Goal: Task Accomplishment & Management: Manage account settings

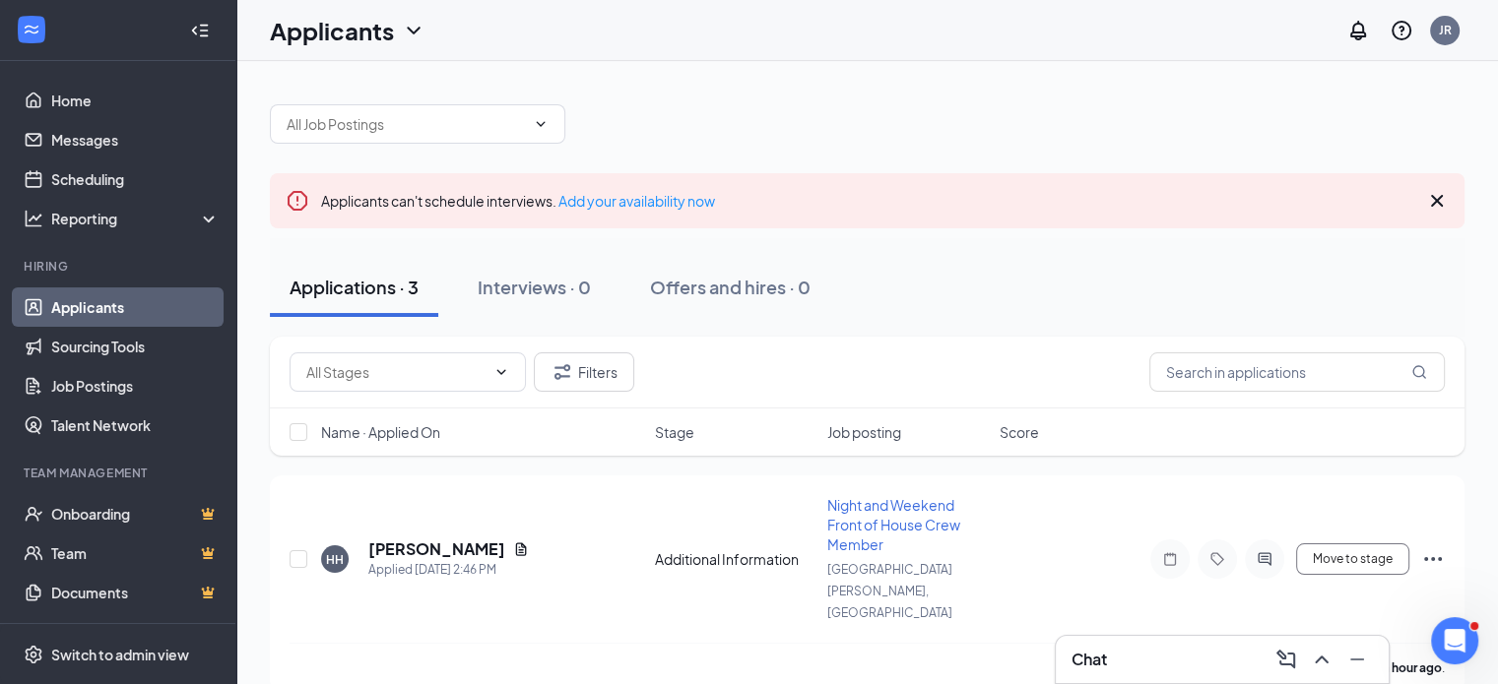
drag, startPoint x: 378, startPoint y: 244, endPoint x: 352, endPoint y: 290, distance: 52.9
click at [352, 290] on div "Applications · 3" at bounding box center [353, 287] width 129 height 25
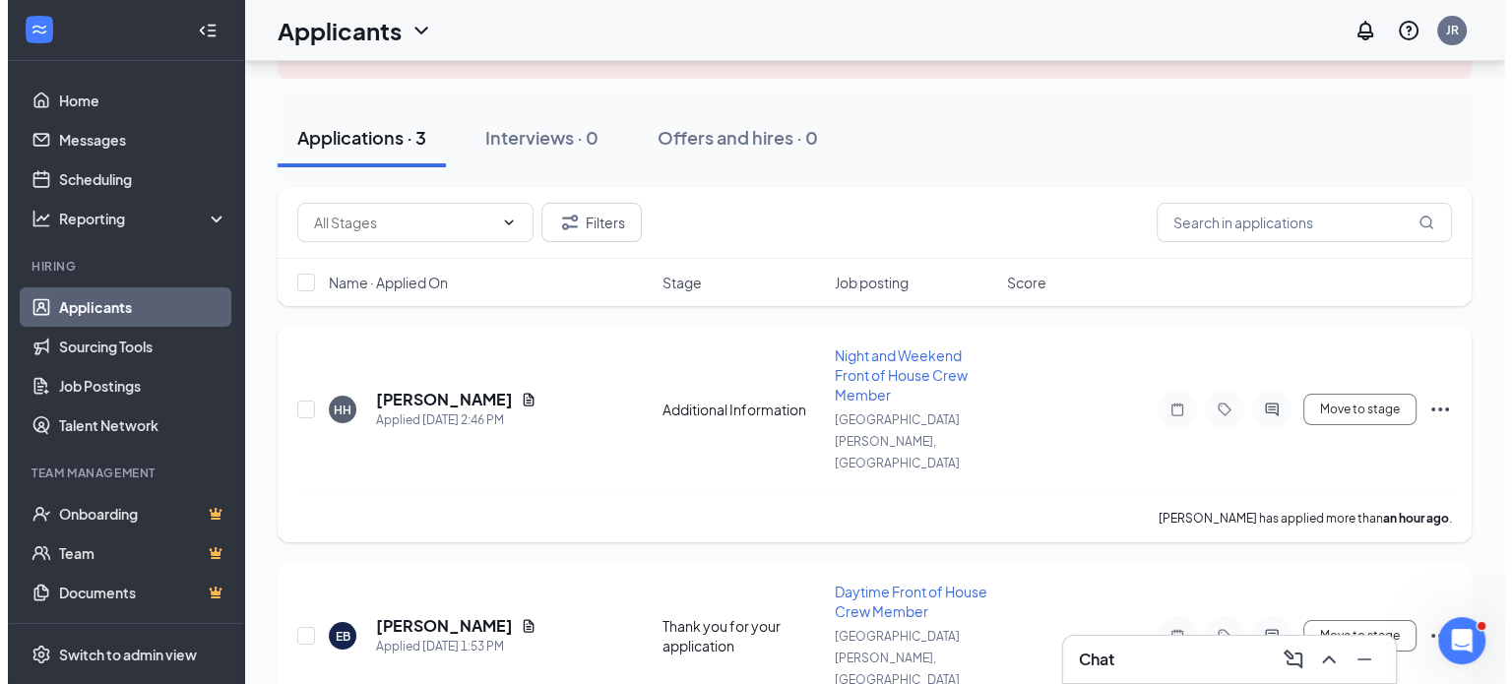
scroll to position [347, 0]
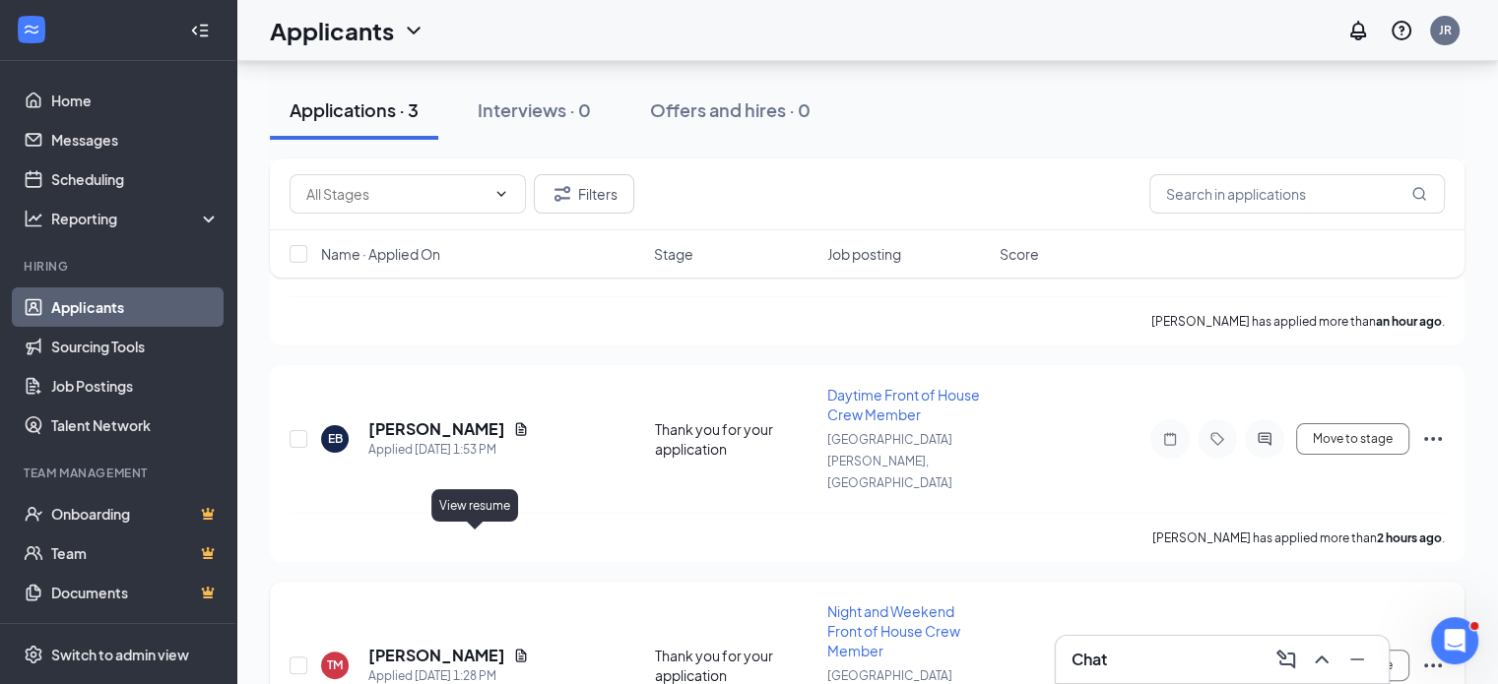
click at [516, 649] on icon "Document" at bounding box center [521, 655] width 11 height 13
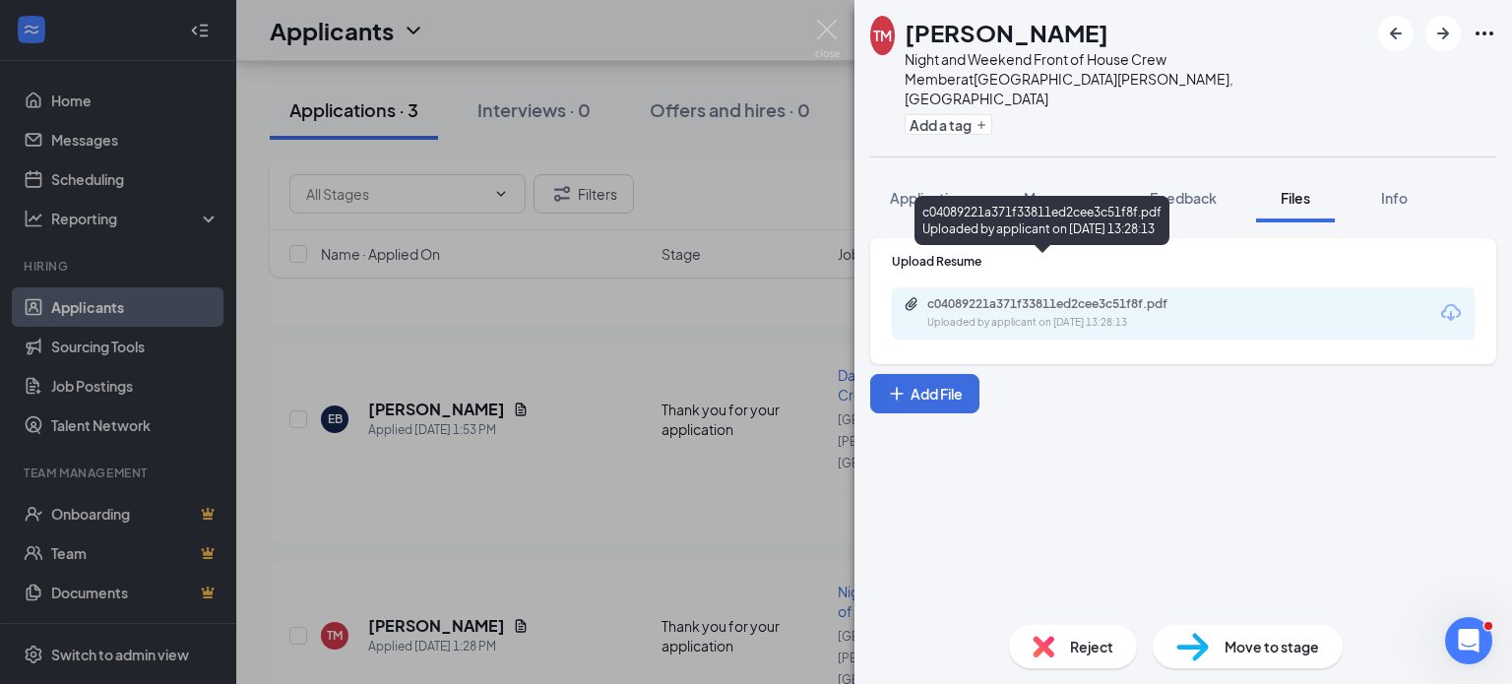
click at [985, 296] on div "c04089221a371f33811ed2cee3c51f8f.pdf" at bounding box center [1066, 304] width 276 height 16
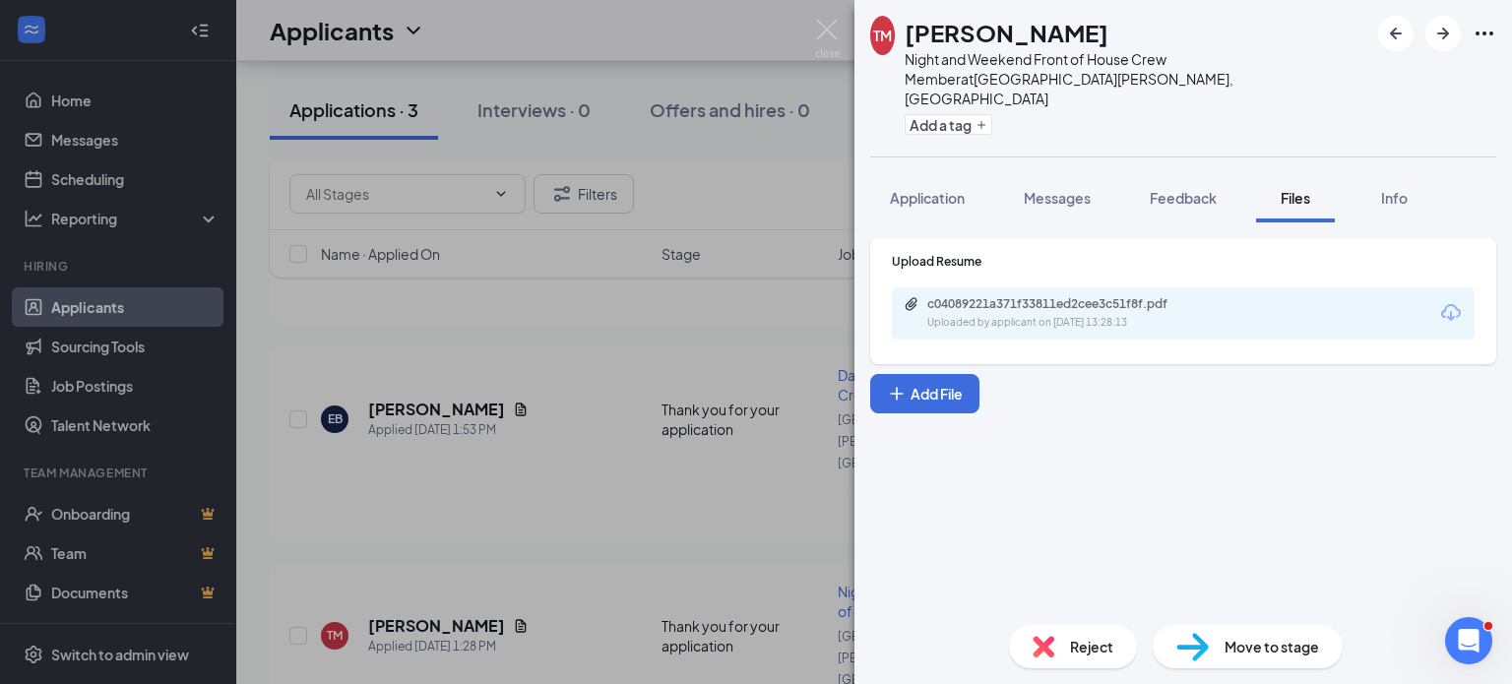
click at [1074, 657] on span "Reject" at bounding box center [1091, 647] width 43 height 22
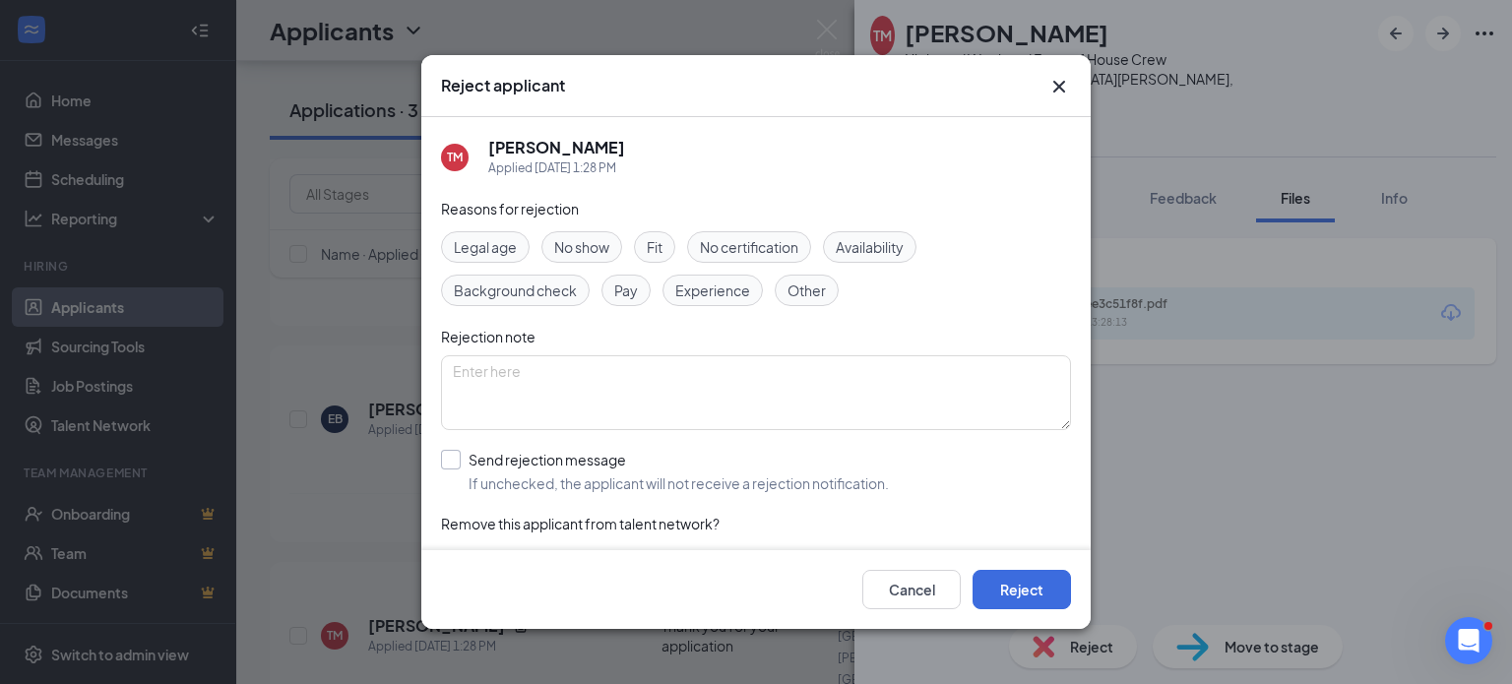
click at [449, 457] on input "Send rejection message If unchecked, the applicant will not receive a rejection…" at bounding box center [665, 471] width 448 height 43
checkbox input "true"
click at [989, 590] on button "Reject" at bounding box center [1022, 589] width 98 height 39
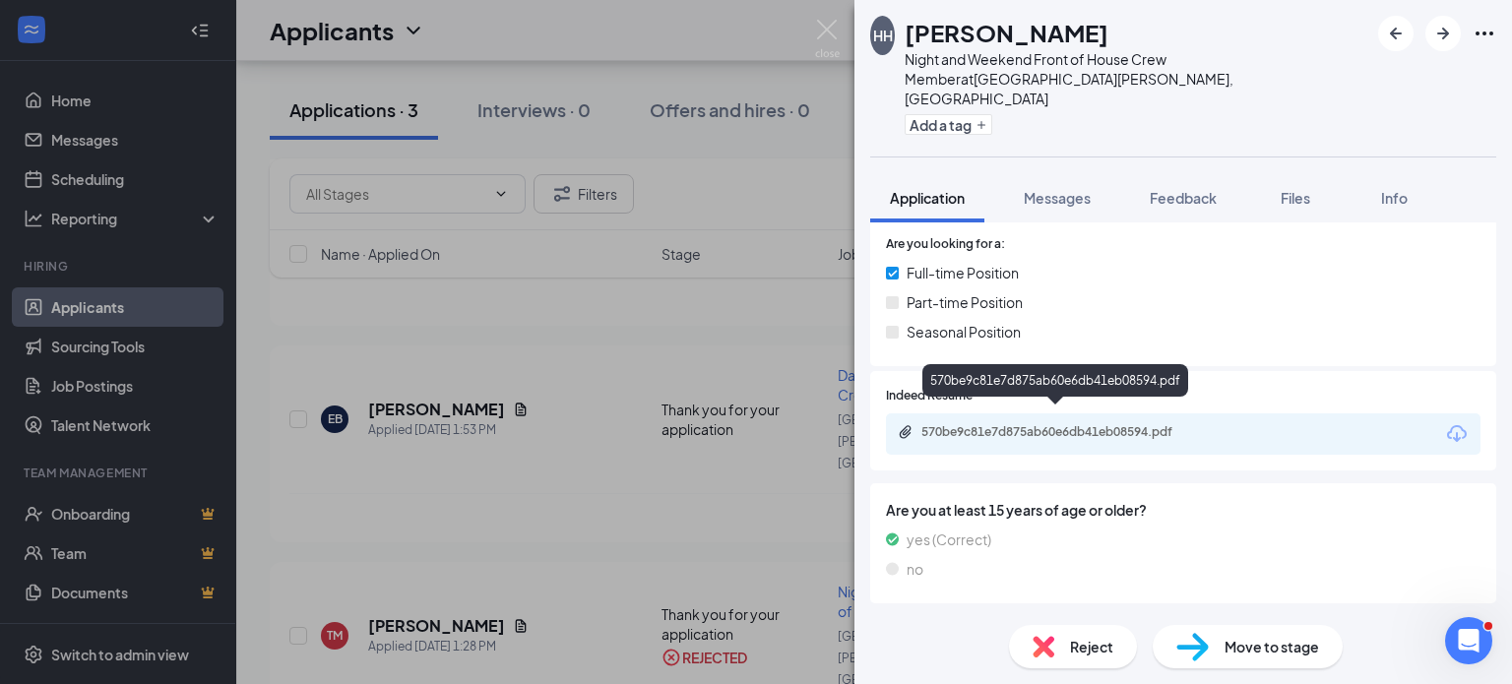
scroll to position [295, 0]
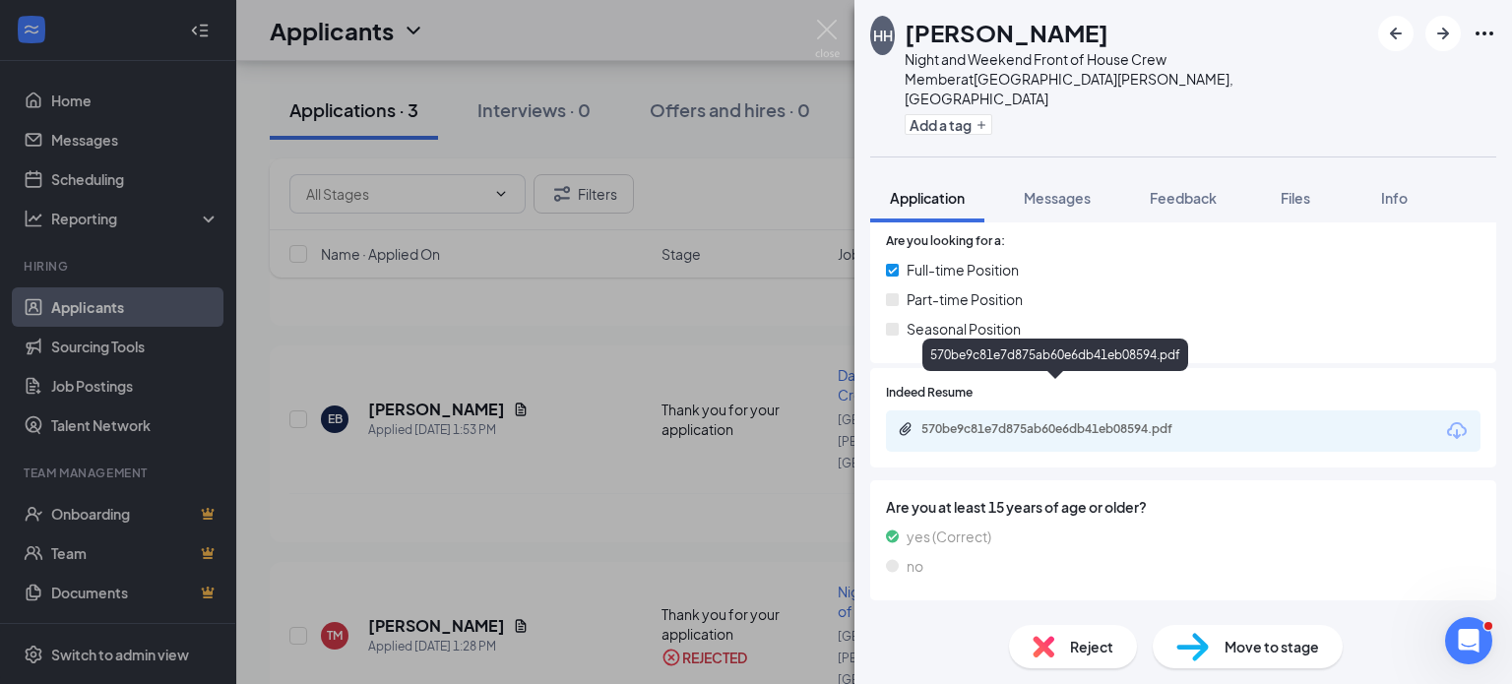
click at [1057, 421] on div "570be9c81e7d875ab60e6db41eb08594.pdf" at bounding box center [1060, 429] width 276 height 16
click at [1067, 649] on div "Reject" at bounding box center [1073, 646] width 128 height 43
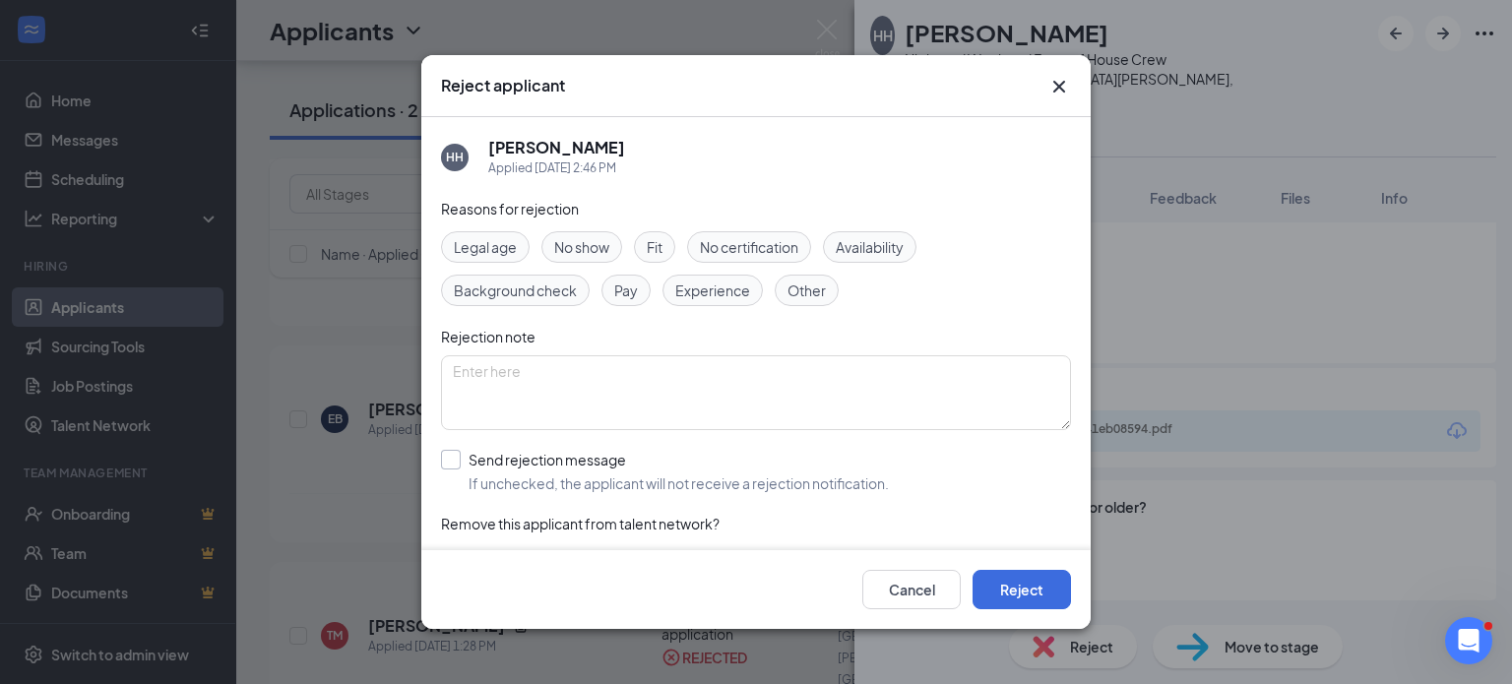
click at [458, 459] on input "Send rejection message If unchecked, the applicant will not receive a rejection…" at bounding box center [665, 471] width 448 height 43
checkbox input "true"
click at [986, 600] on button "Reject" at bounding box center [1022, 589] width 98 height 39
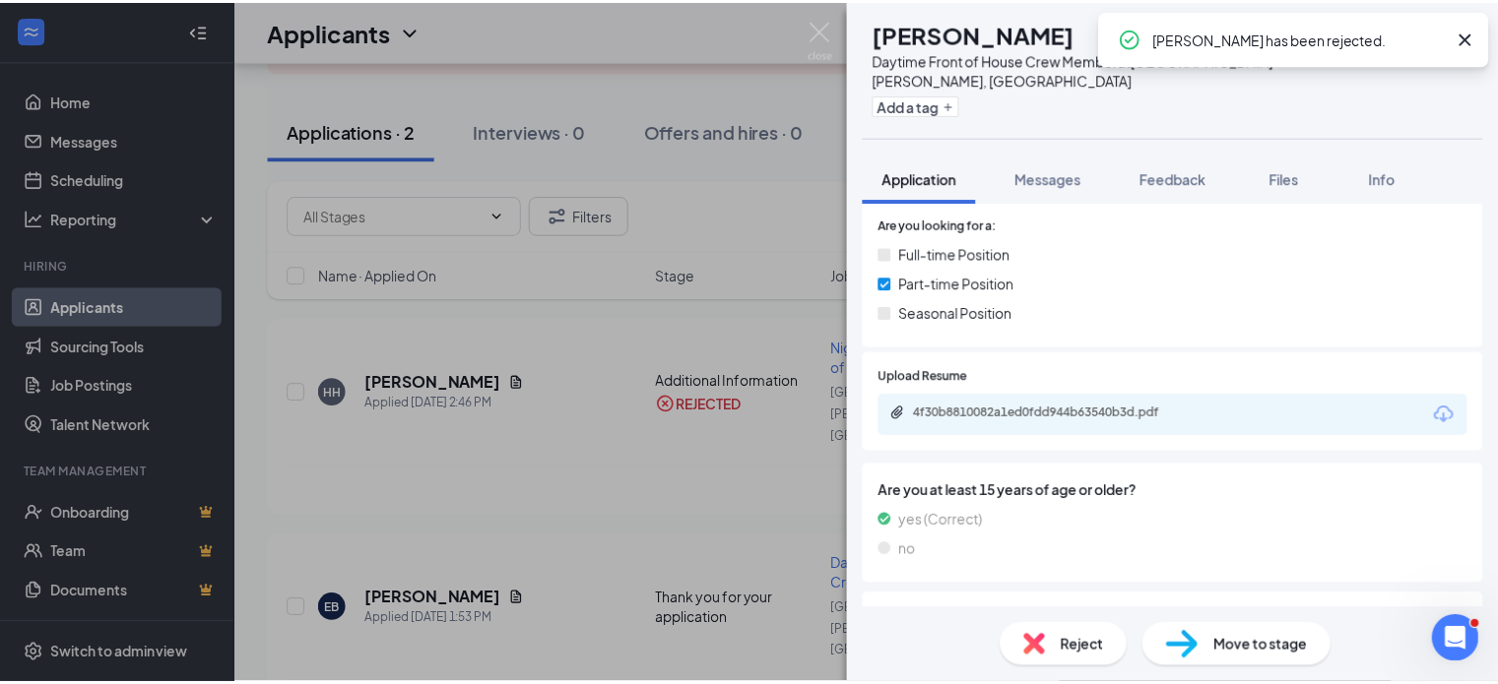
scroll to position [295, 0]
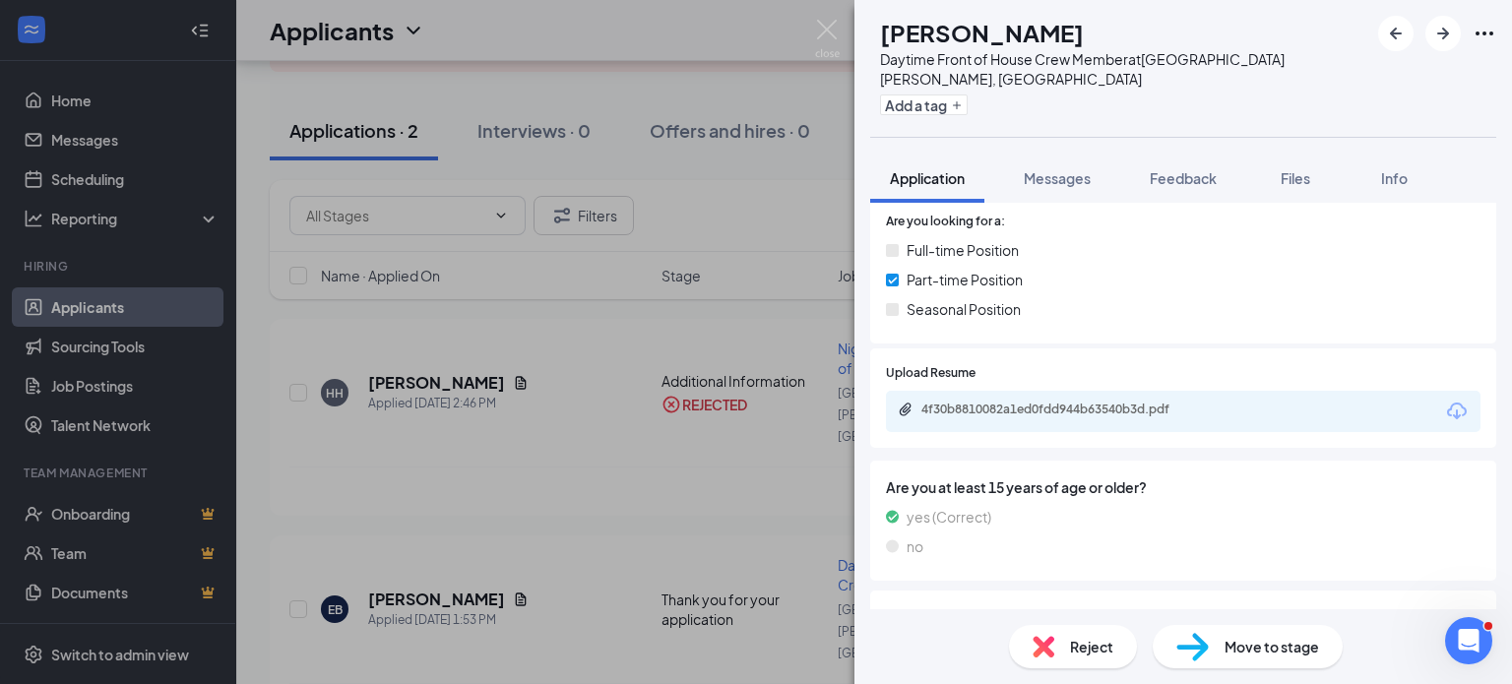
click at [472, 548] on div "EB [PERSON_NAME] Daytime Front of House Crew Member at [GEOGRAPHIC_DATA][PERSON…" at bounding box center [756, 342] width 1512 height 684
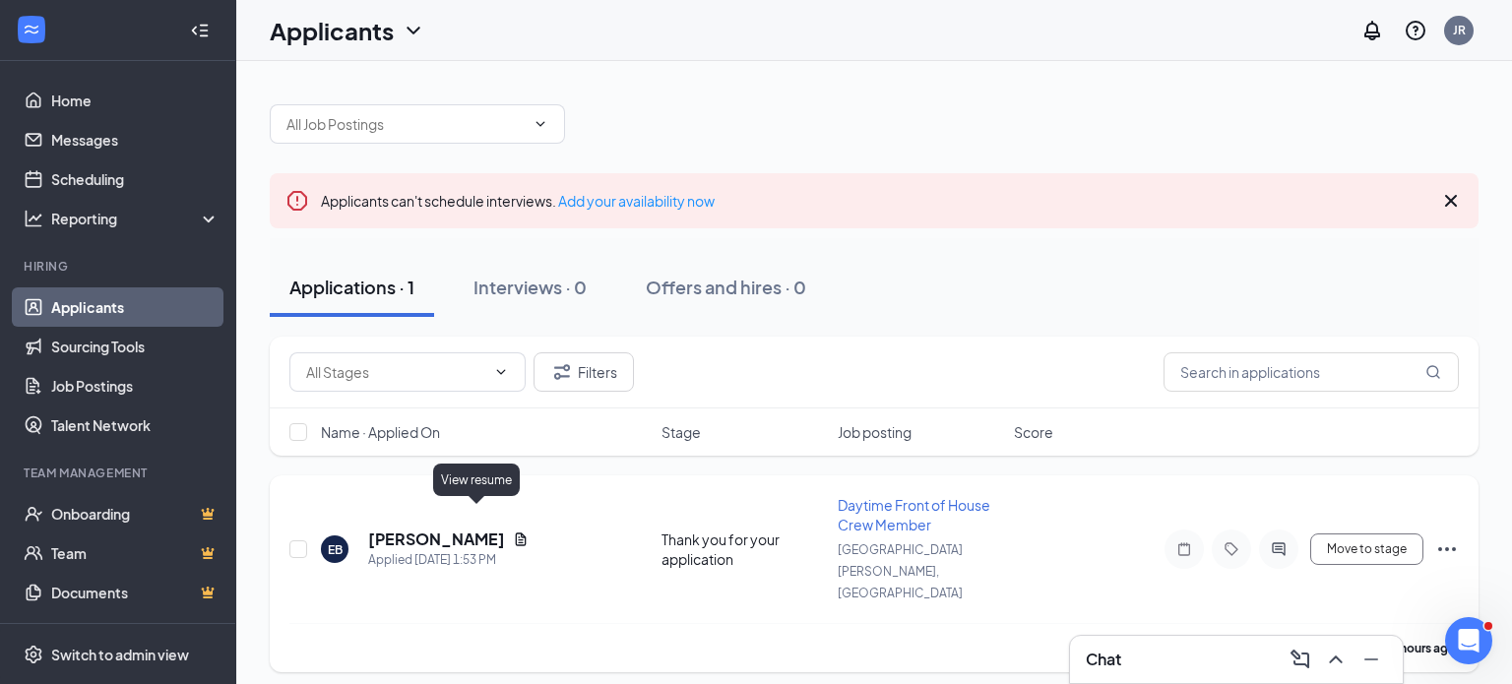
click at [516, 533] on icon "Document" at bounding box center [521, 539] width 11 height 13
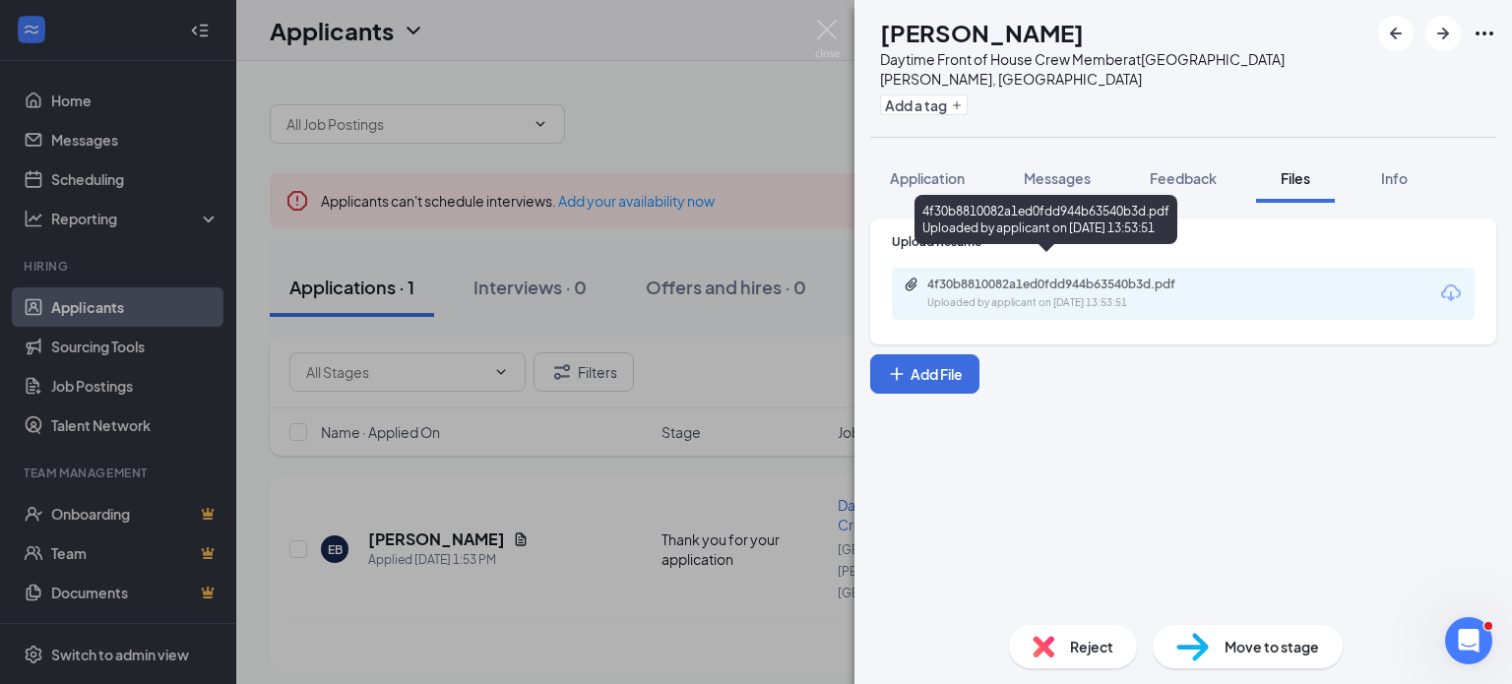
click at [1071, 295] on div "Uploaded by applicant on [DATE] 13:53:51" at bounding box center [1075, 303] width 295 height 16
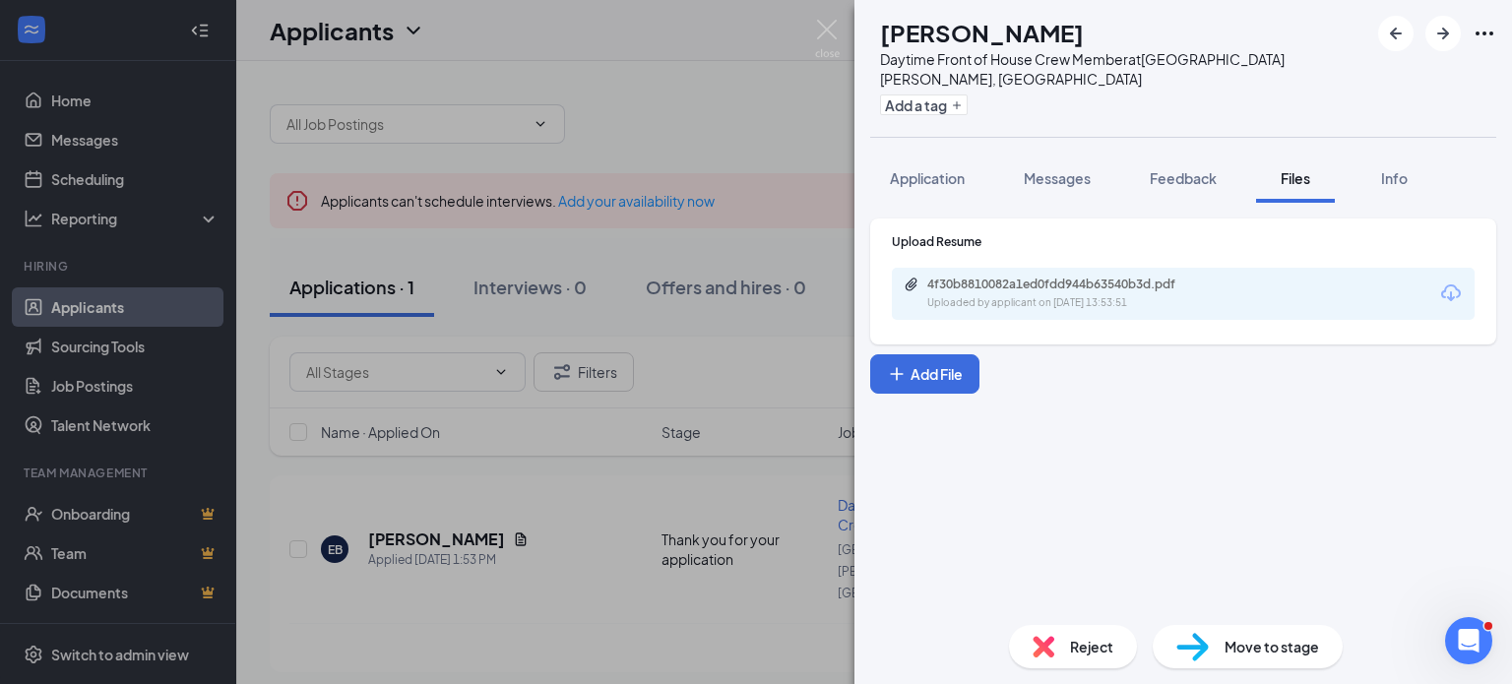
click at [1052, 638] on img at bounding box center [1044, 647] width 22 height 22
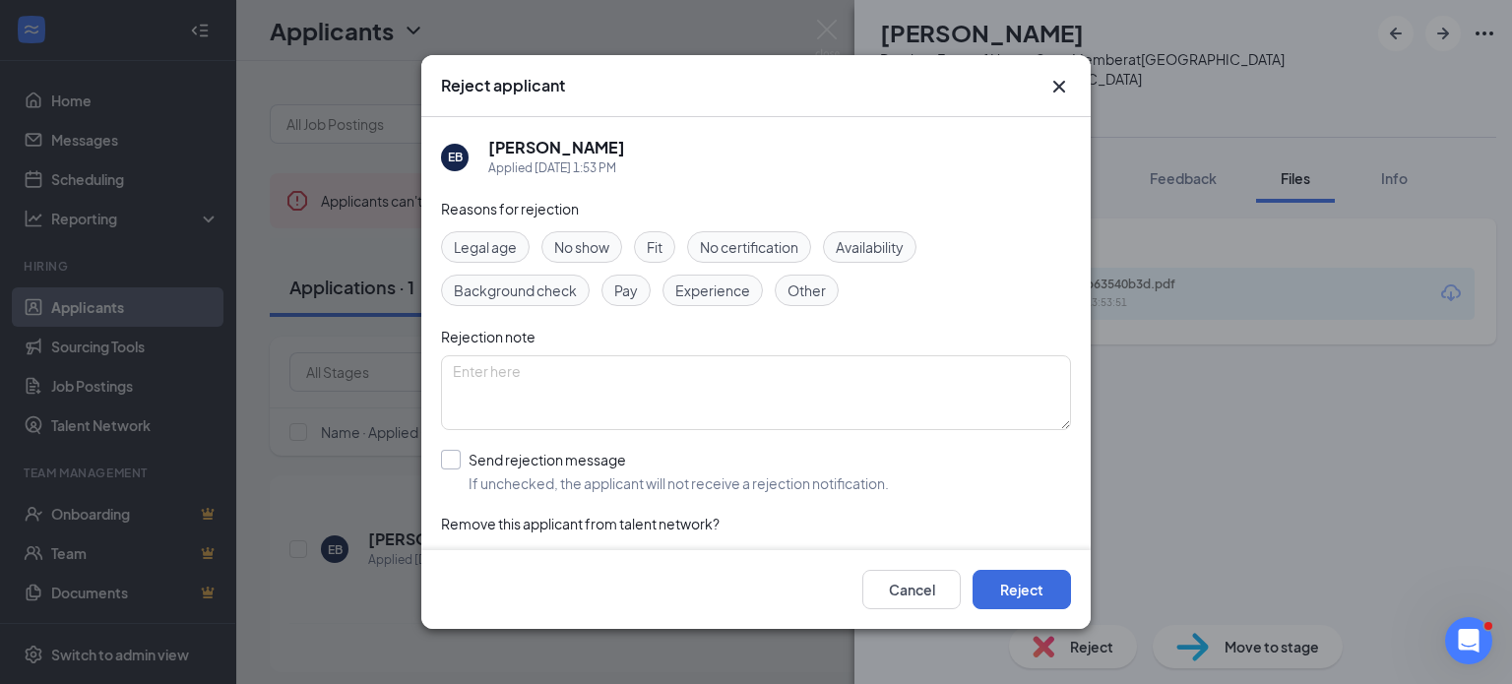
click at [447, 456] on input "Send rejection message If unchecked, the applicant will not receive a rejection…" at bounding box center [665, 471] width 448 height 43
checkbox input "true"
click at [1023, 590] on button "Reject" at bounding box center [1022, 589] width 98 height 39
